Goal: Information Seeking & Learning: Learn about a topic

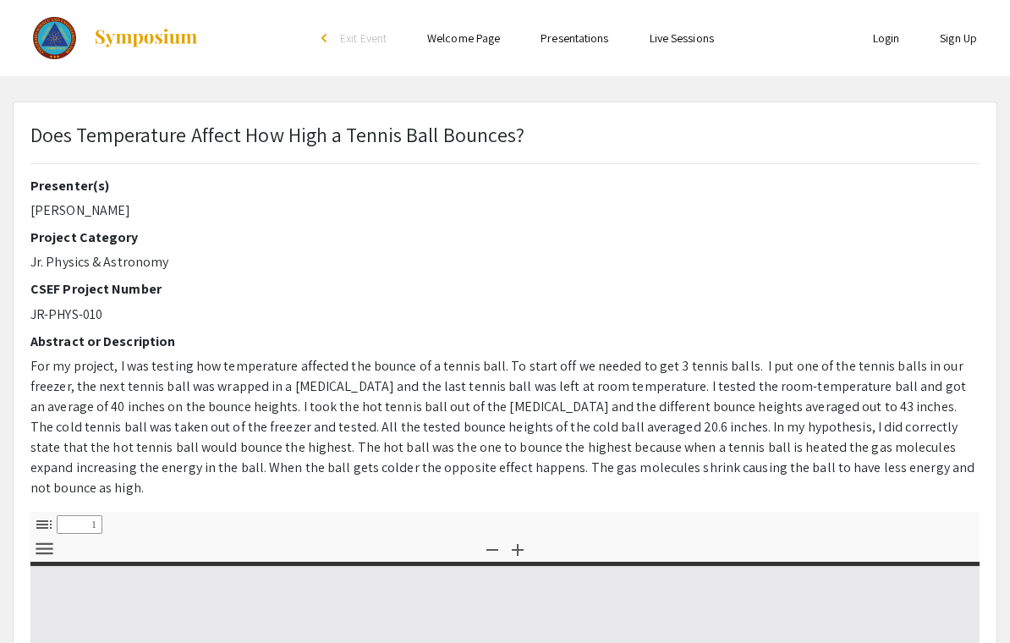
type input "0"
select select "custom"
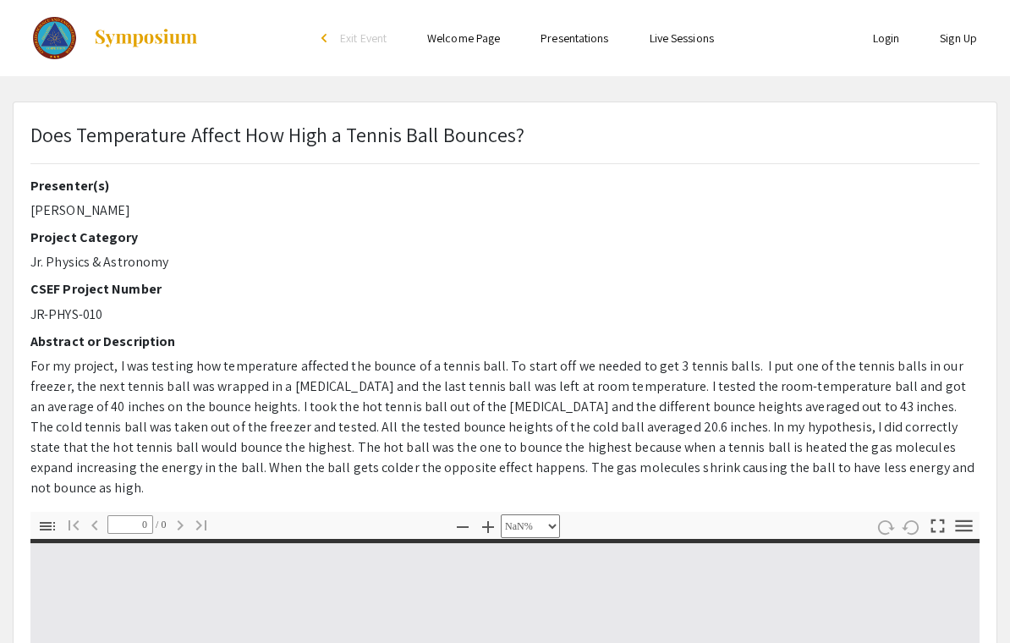
type input "1"
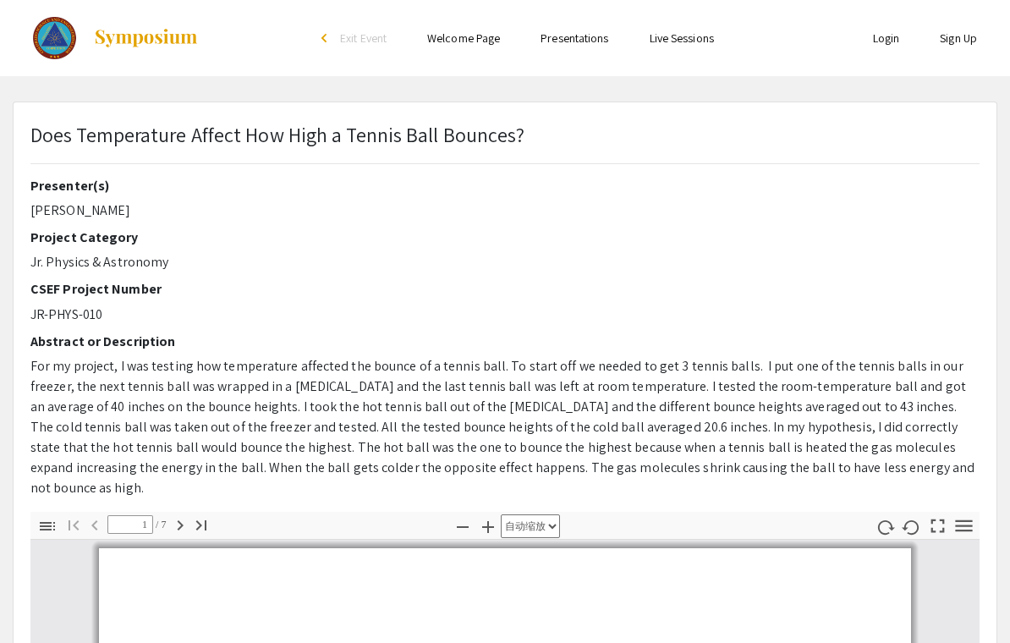
select select "auto"
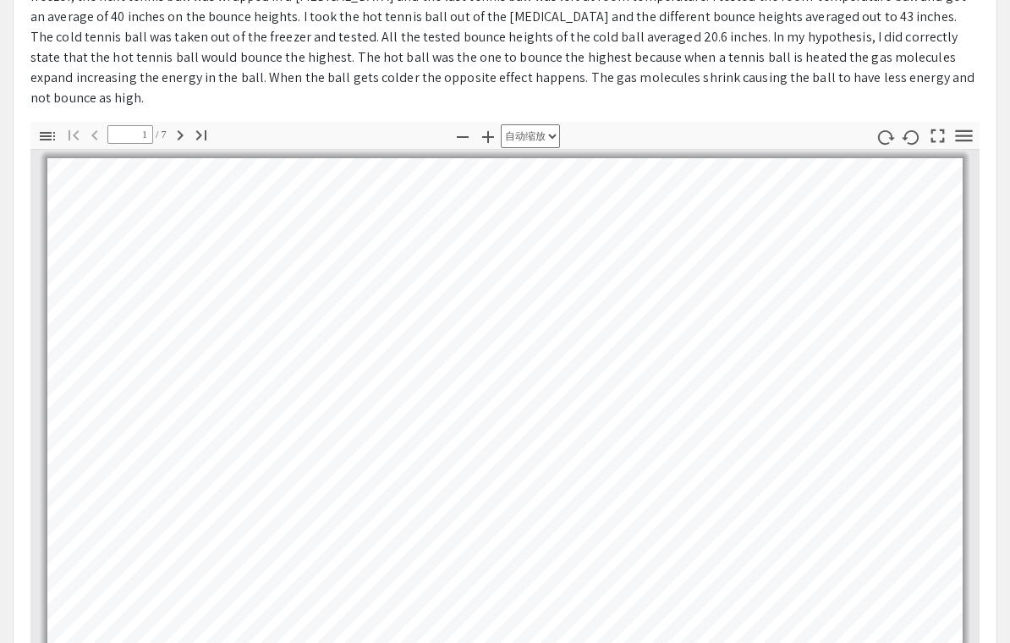
scroll to position [384, 0]
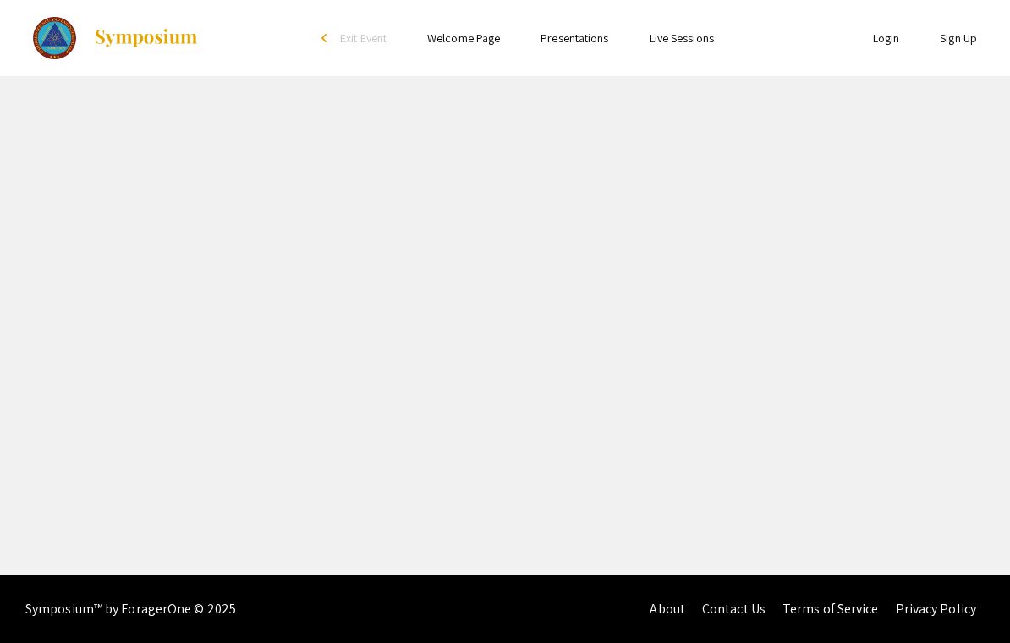
select select "custom"
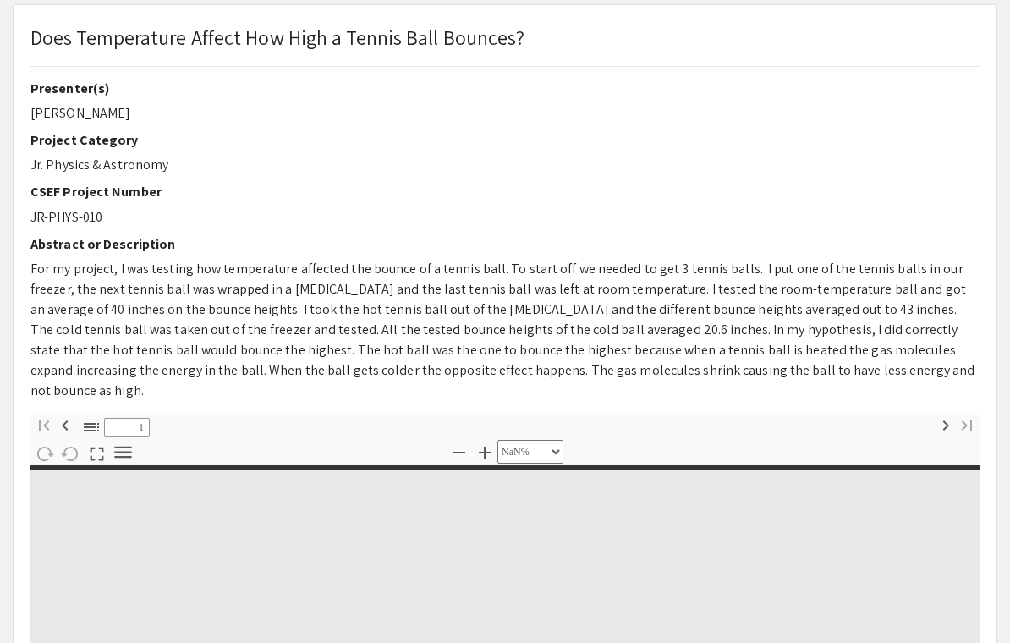
type input "0"
select select "custom"
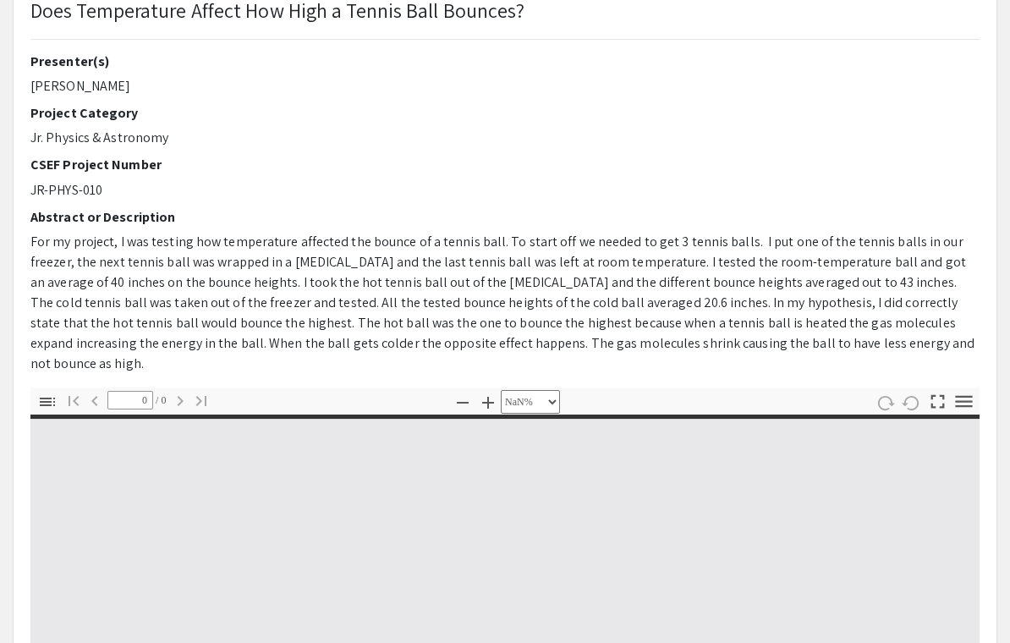
scroll to position [125, 0]
type input "1"
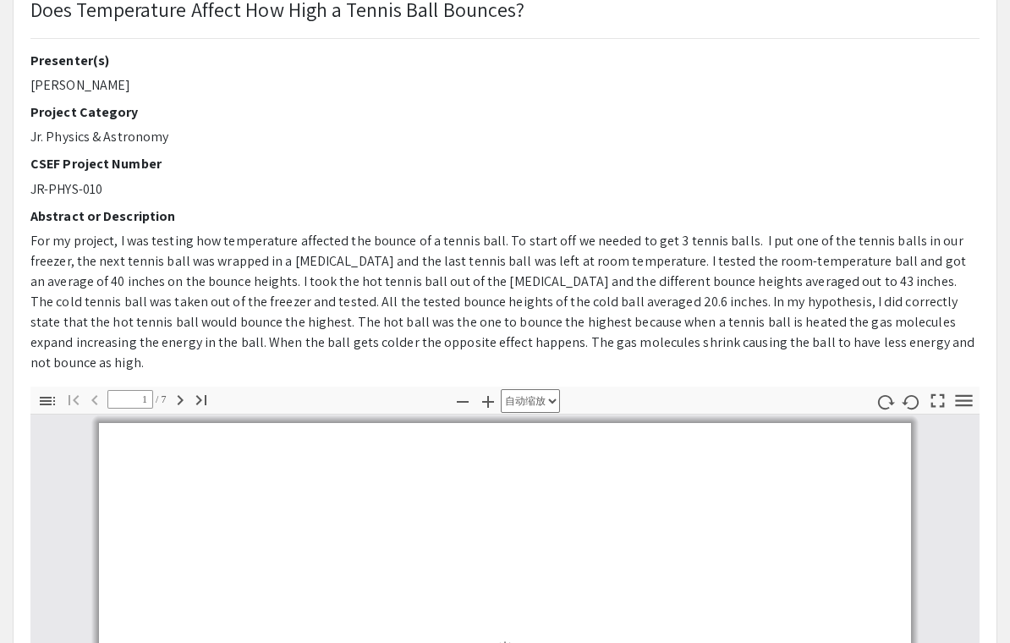
select select "auto"
